Goal: Communication & Community: Answer question/provide support

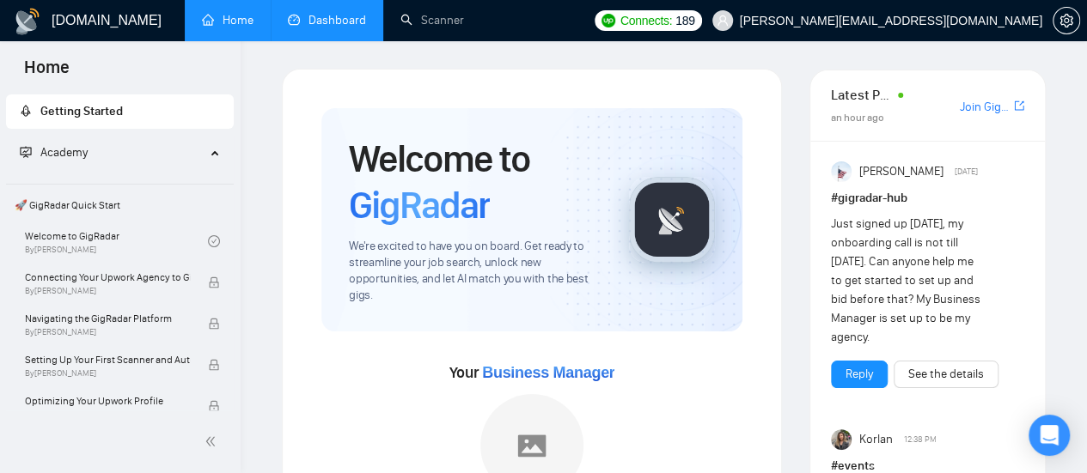
click at [320, 27] on link "Dashboard" at bounding box center [327, 20] width 78 height 15
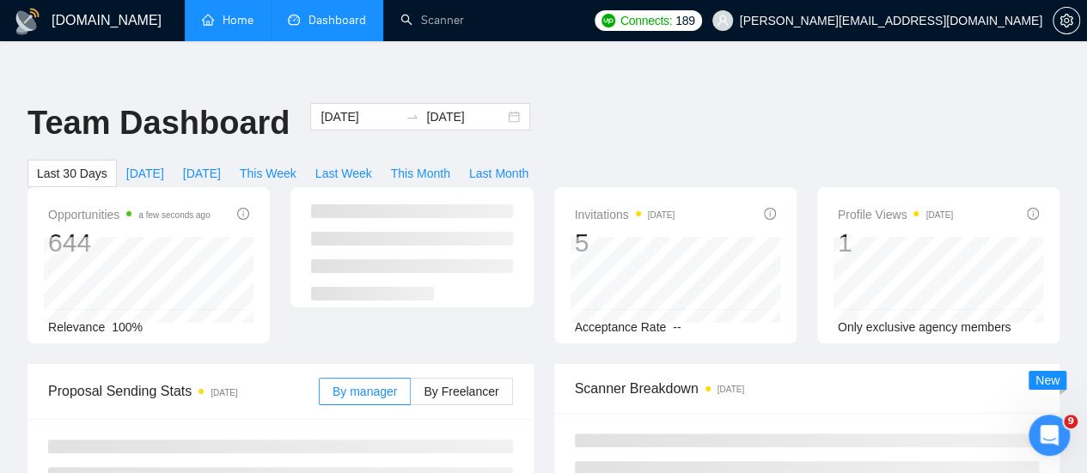
click at [228, 21] on link "Home" at bounding box center [228, 20] width 52 height 15
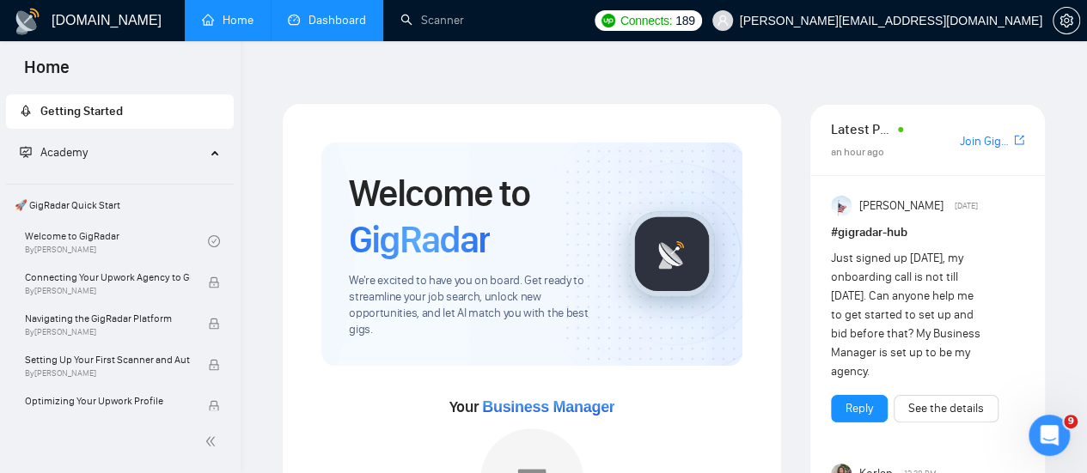
click at [329, 22] on link "Dashboard" at bounding box center [327, 20] width 78 height 15
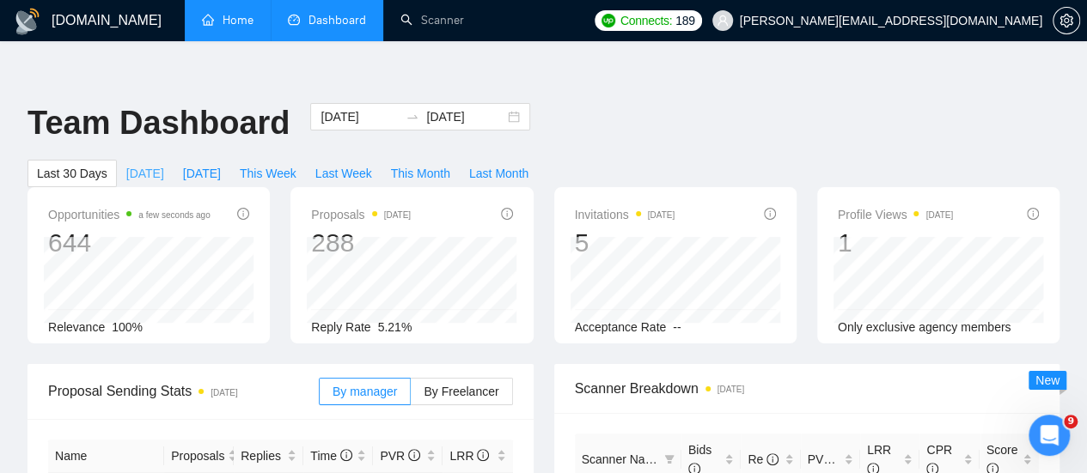
click at [164, 164] on span "[DATE]" at bounding box center [145, 173] width 38 height 19
click at [452, 385] on span "By Freelancer" at bounding box center [460, 392] width 75 height 14
click at [411, 396] on input "By Freelancer" at bounding box center [411, 396] width 0 height 0
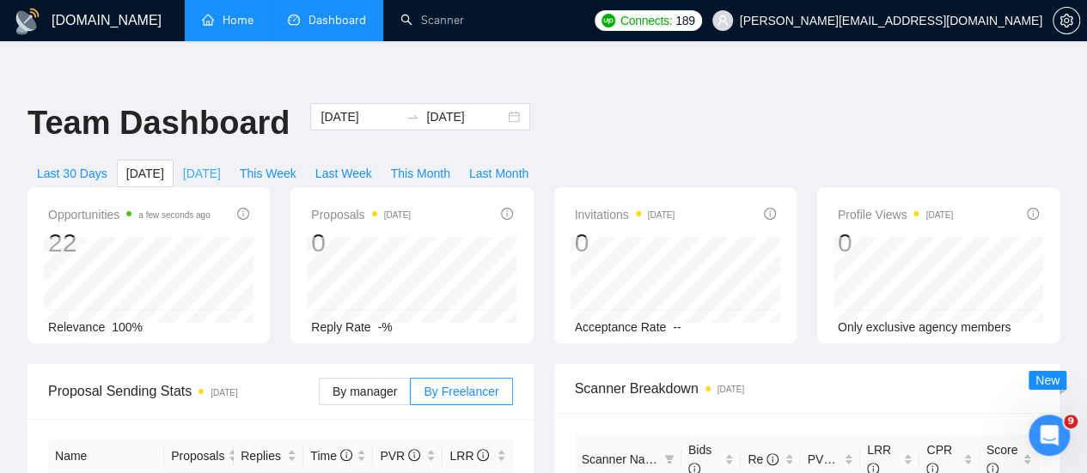
click at [221, 164] on span "[DATE]" at bounding box center [202, 173] width 38 height 19
type input "2025-09-18"
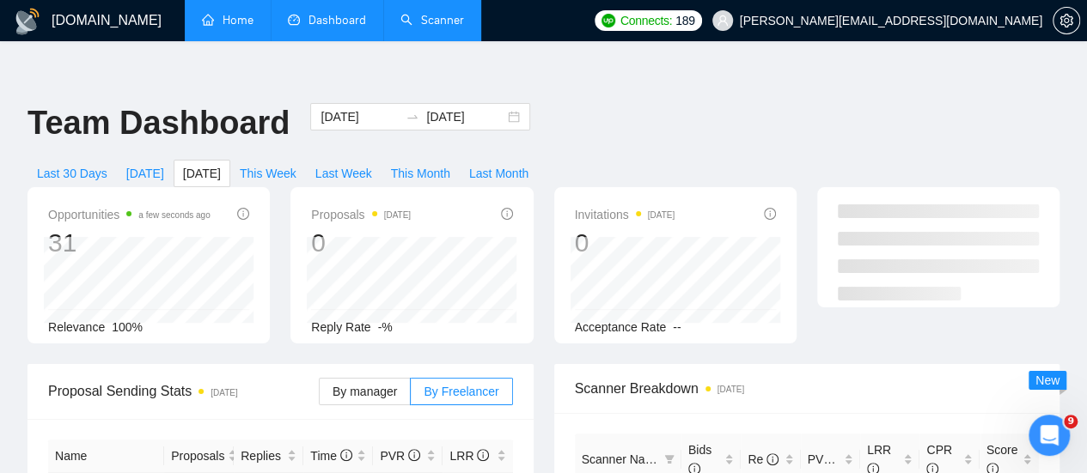
click at [432, 24] on link "Scanner" at bounding box center [432, 20] width 64 height 15
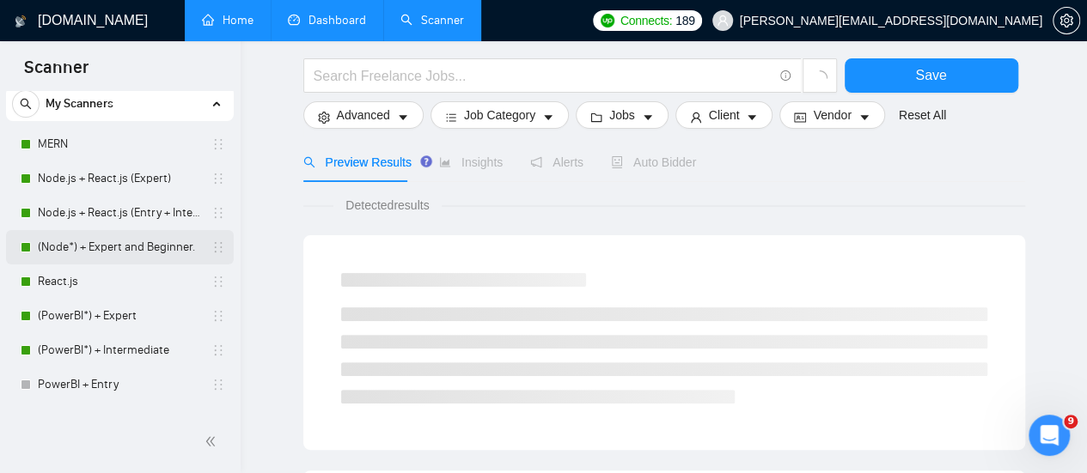
scroll to position [59, 0]
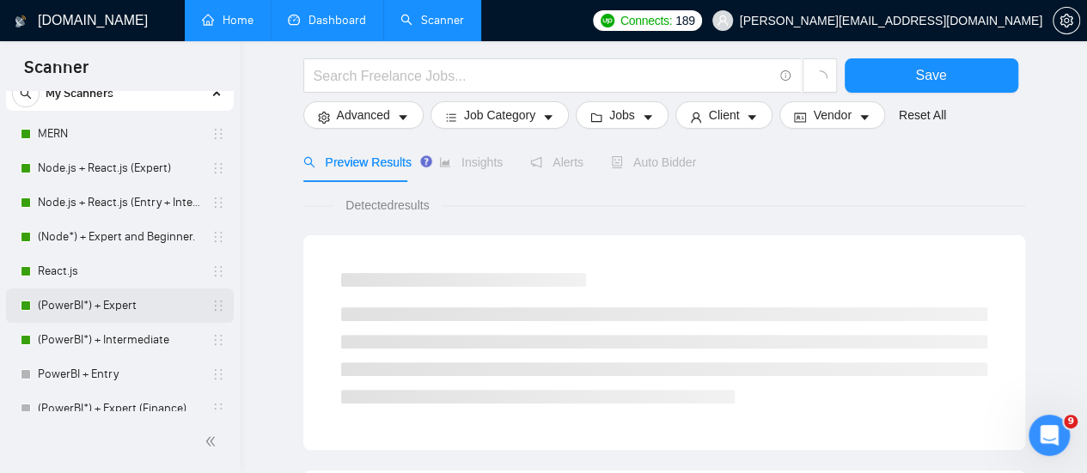
click at [122, 298] on link "(PowerBI*) + Expert" at bounding box center [119, 306] width 163 height 34
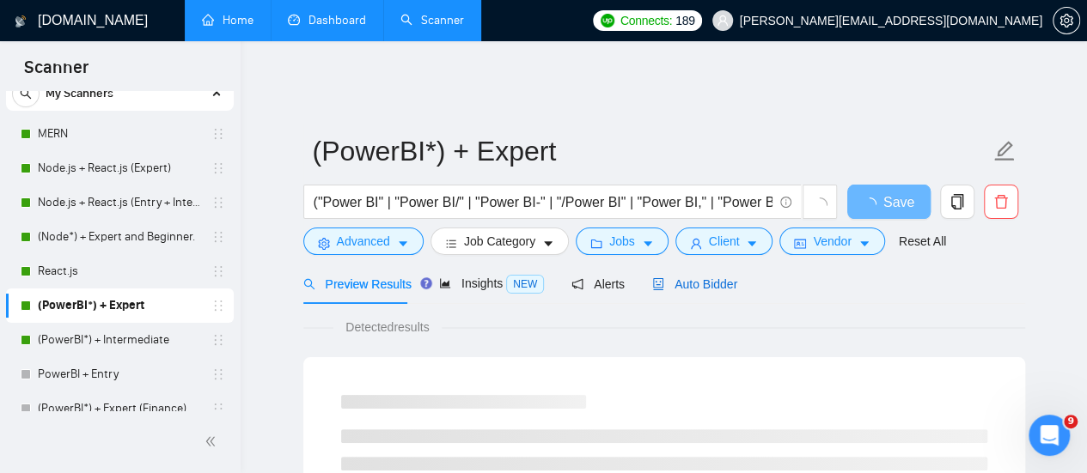
click at [691, 277] on span "Auto Bidder" at bounding box center [694, 284] width 85 height 14
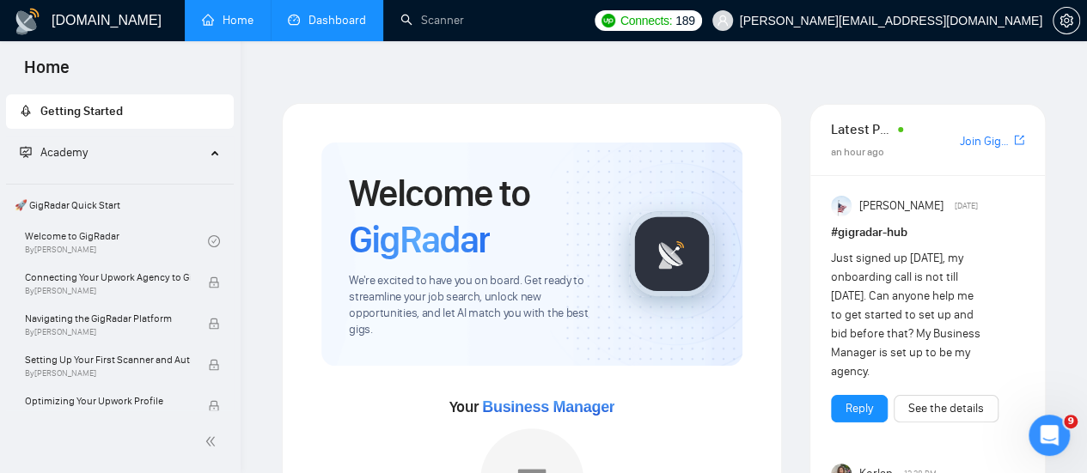
click at [344, 13] on link "Dashboard" at bounding box center [327, 20] width 78 height 15
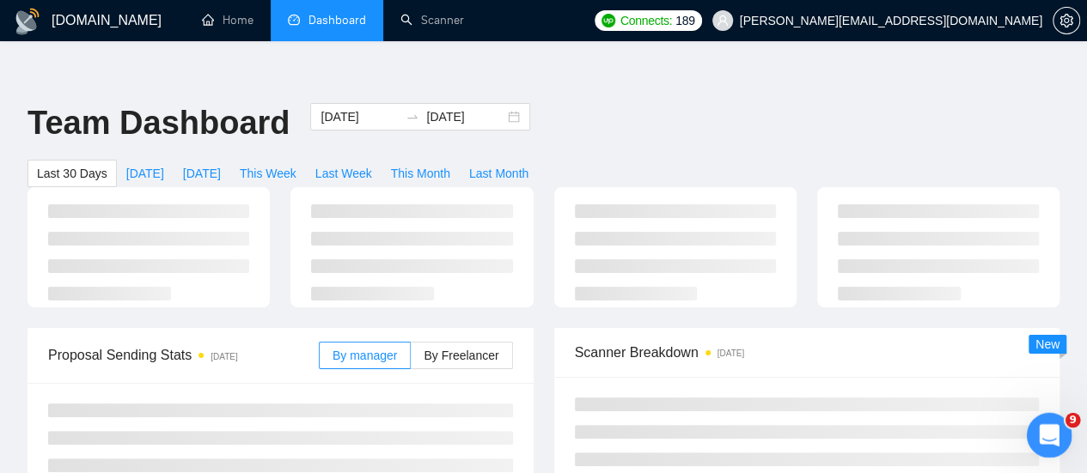
click at [1055, 432] on icon "Open Intercom Messenger" at bounding box center [1046, 433] width 28 height 28
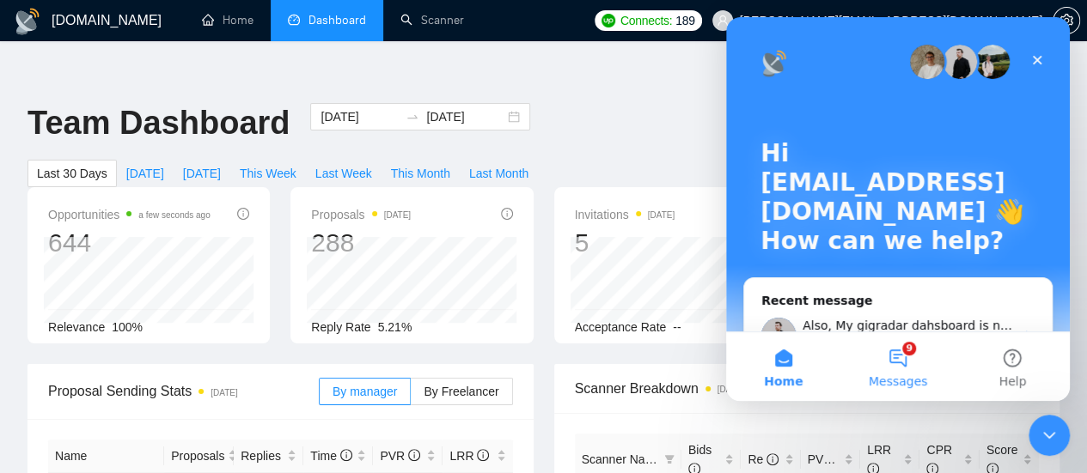
click at [896, 357] on button "9 Messages" at bounding box center [897, 366] width 114 height 69
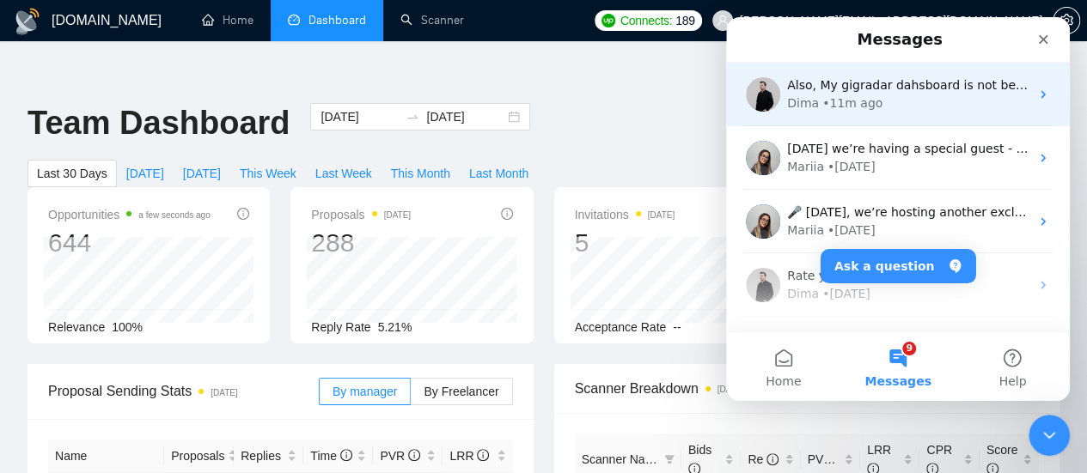
click at [819, 86] on span "Also, My gigradar dahsboard is not being updated. It is showing empty even afte…" at bounding box center [1089, 85] width 605 height 14
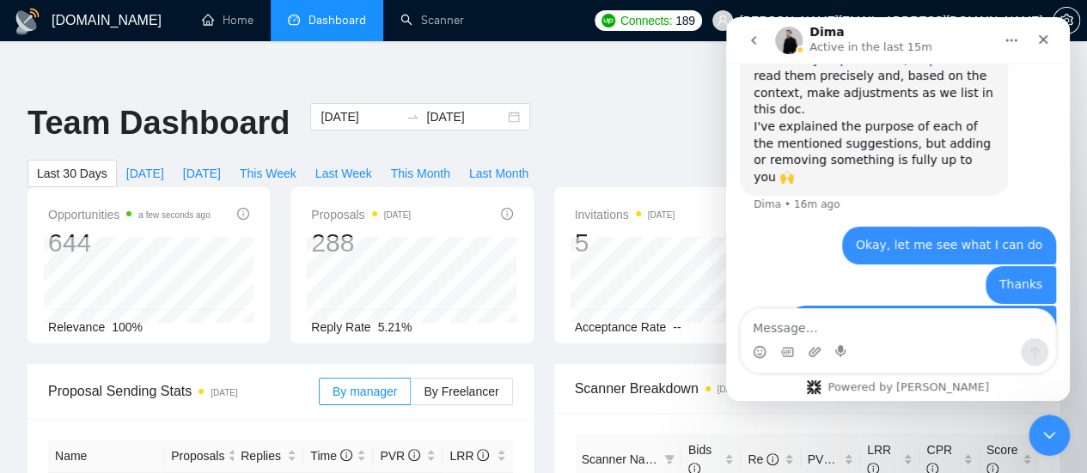
scroll to position [1939, 0]
click at [459, 318] on div "Reply Rate 5.21%" at bounding box center [411, 327] width 201 height 19
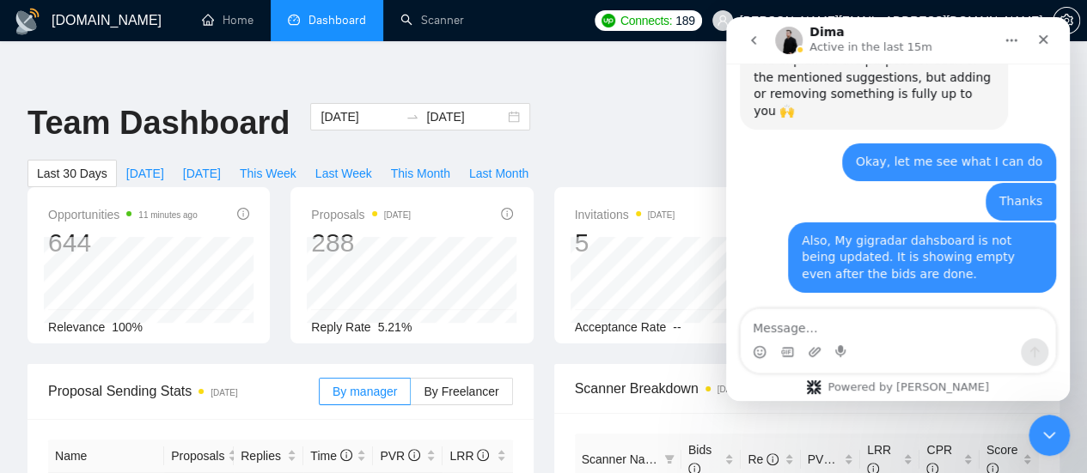
scroll to position [2006, 0]
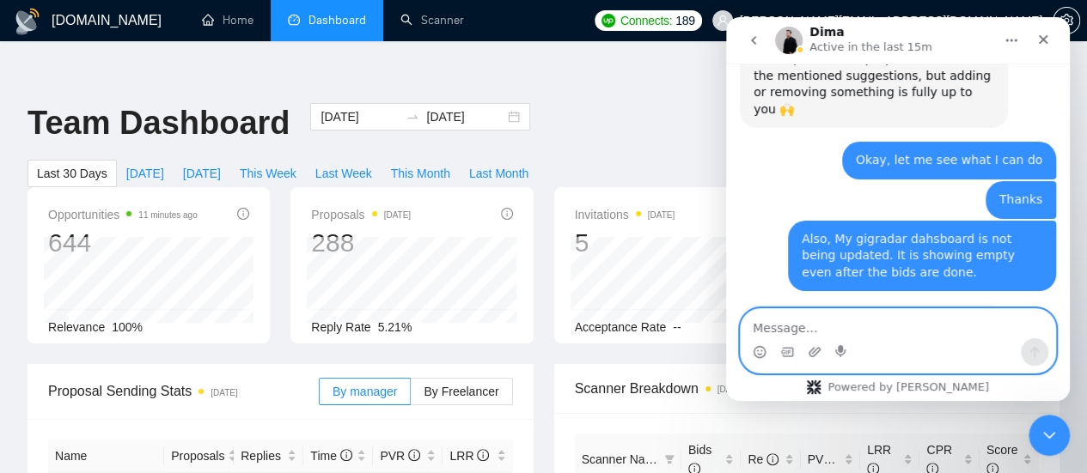
click at [781, 326] on textarea "Message…" at bounding box center [897, 323] width 314 height 29
